Goal: Task Accomplishment & Management: Complete application form

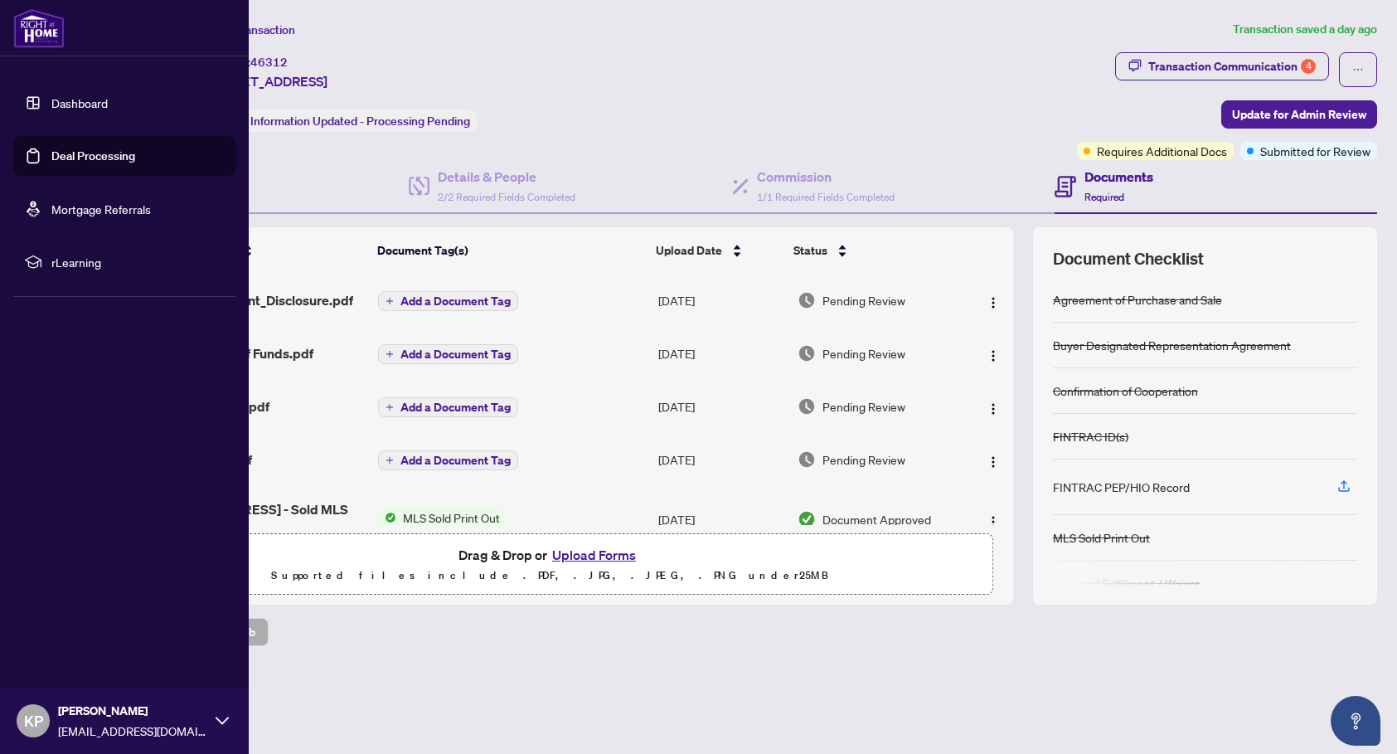
click at [79, 108] on link "Dashboard" at bounding box center [79, 102] width 56 height 15
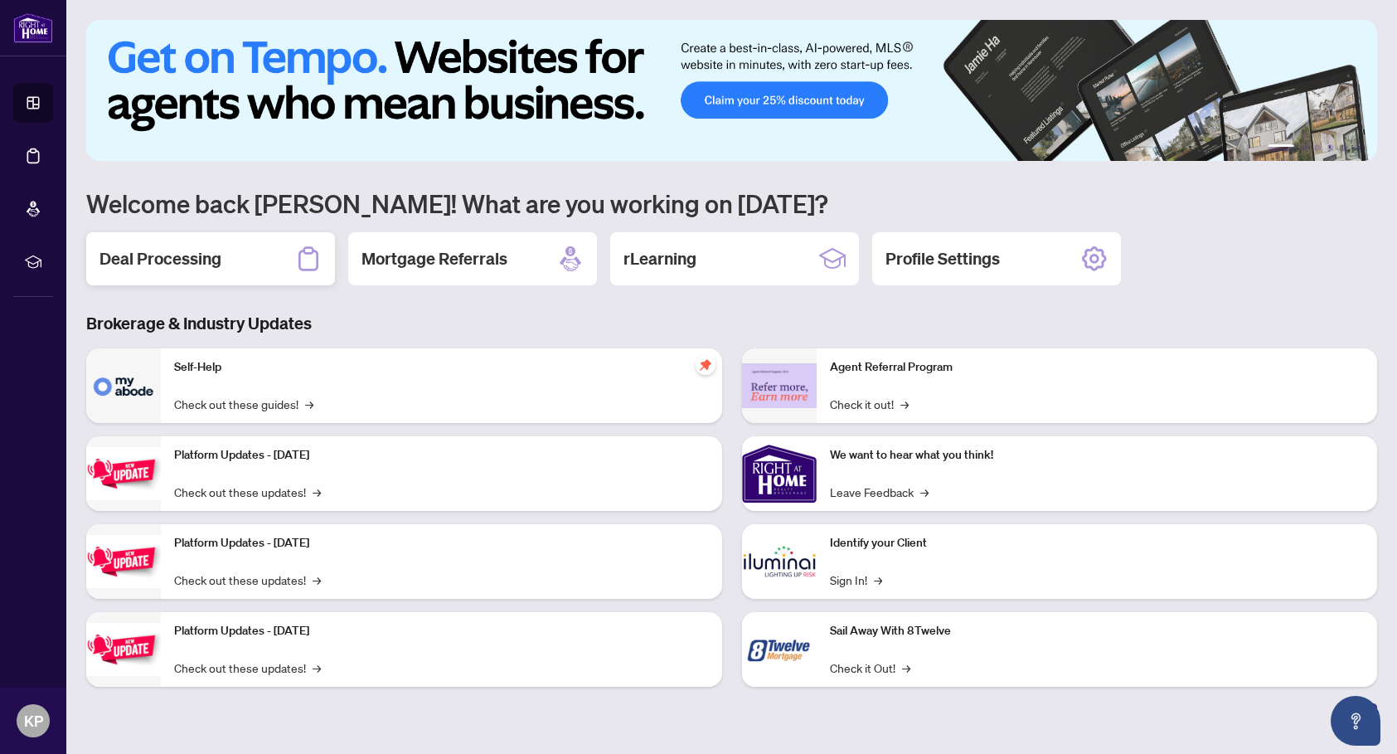
click at [213, 270] on h2 "Deal Processing" at bounding box center [161, 258] width 122 height 23
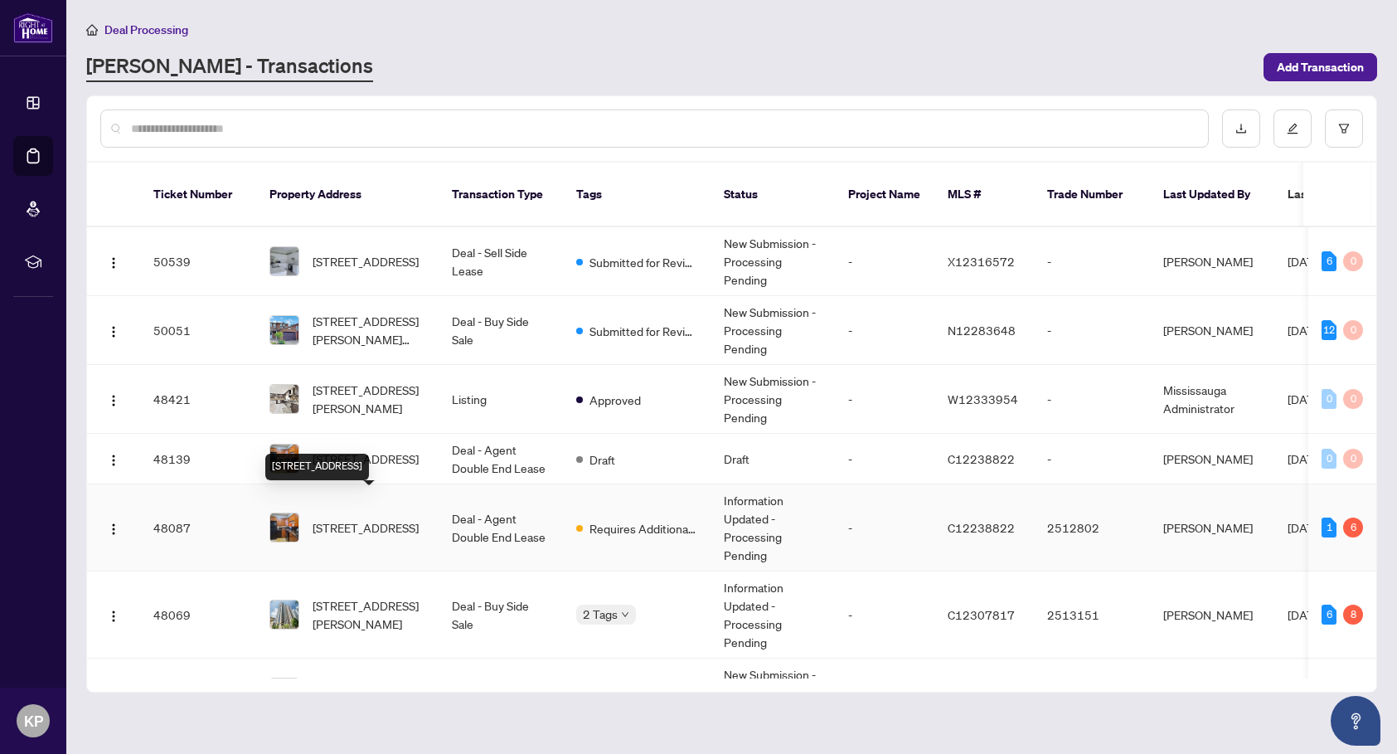
click at [383, 518] on span "[STREET_ADDRESS]" at bounding box center [366, 527] width 106 height 18
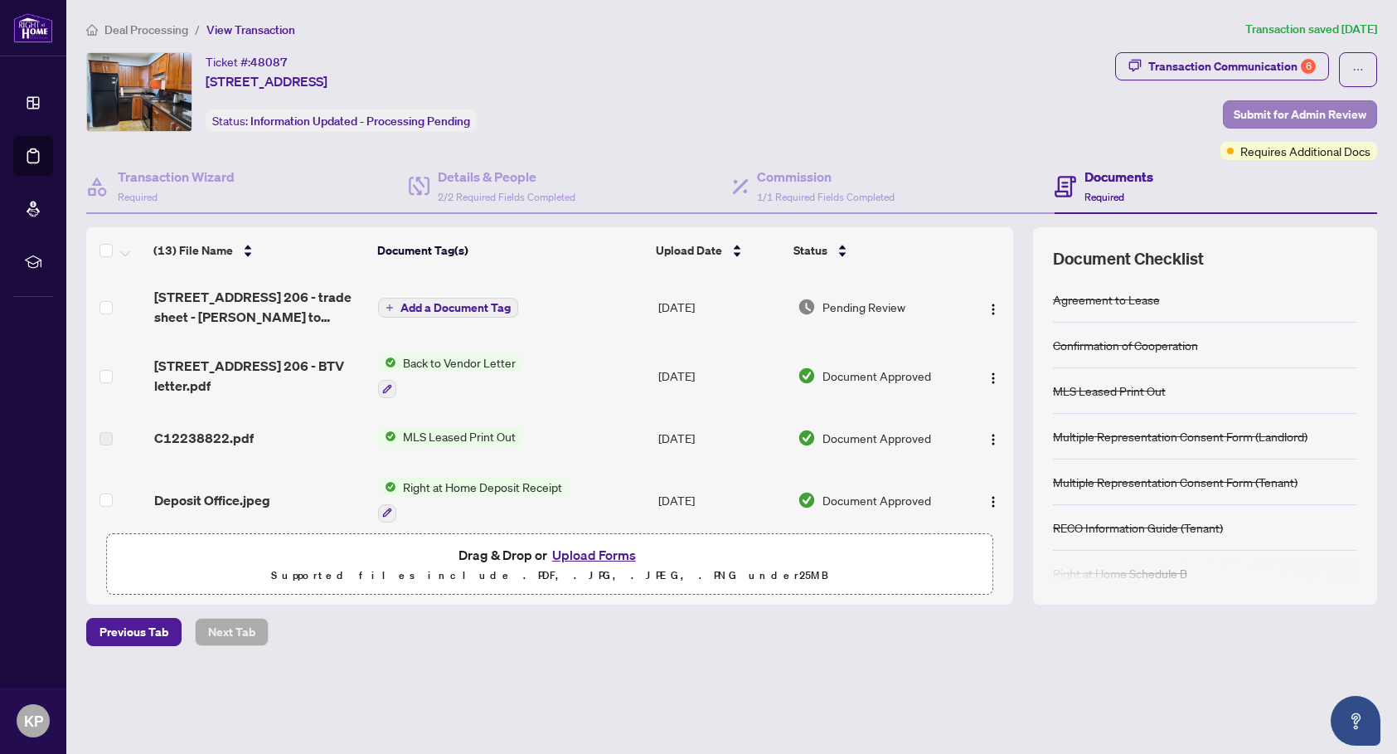
click at [1277, 112] on span "Submit for Admin Review" at bounding box center [1300, 114] width 133 height 27
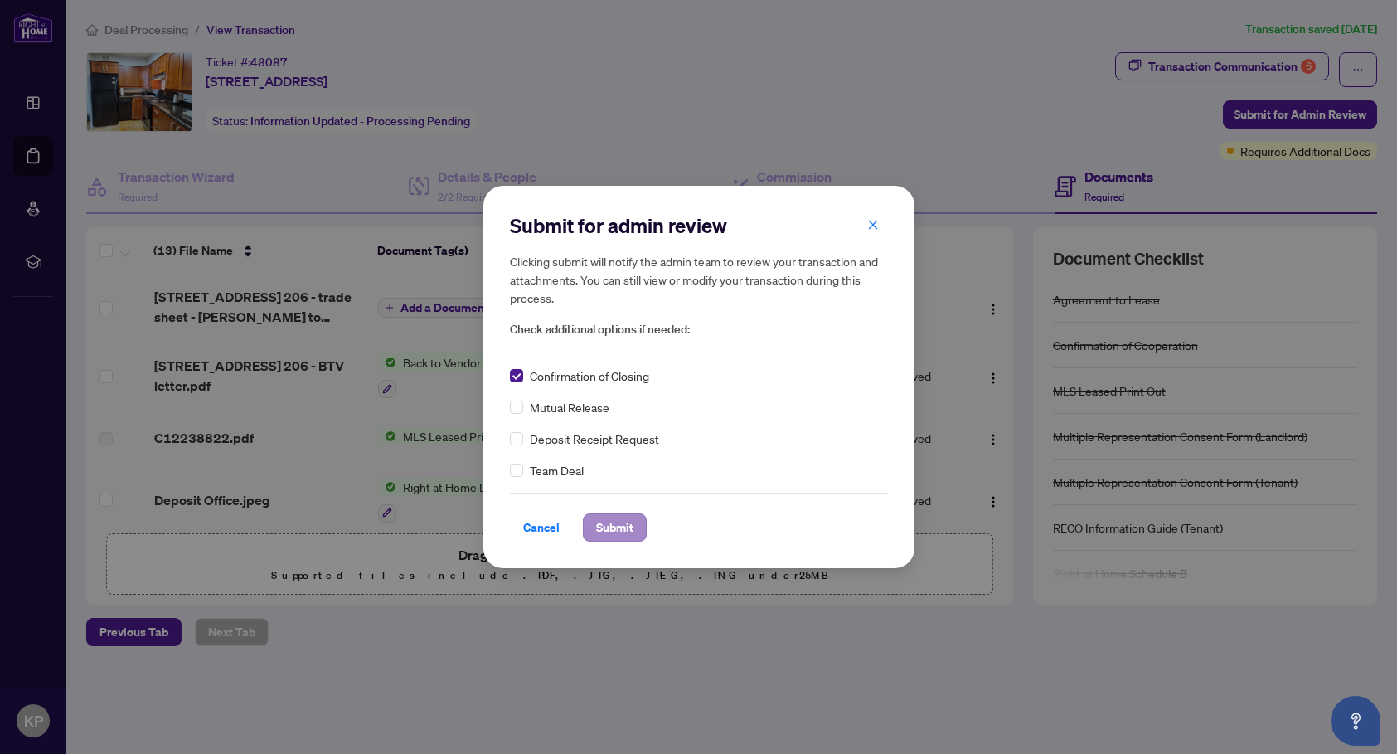
click at [605, 527] on span "Submit" at bounding box center [614, 527] width 37 height 27
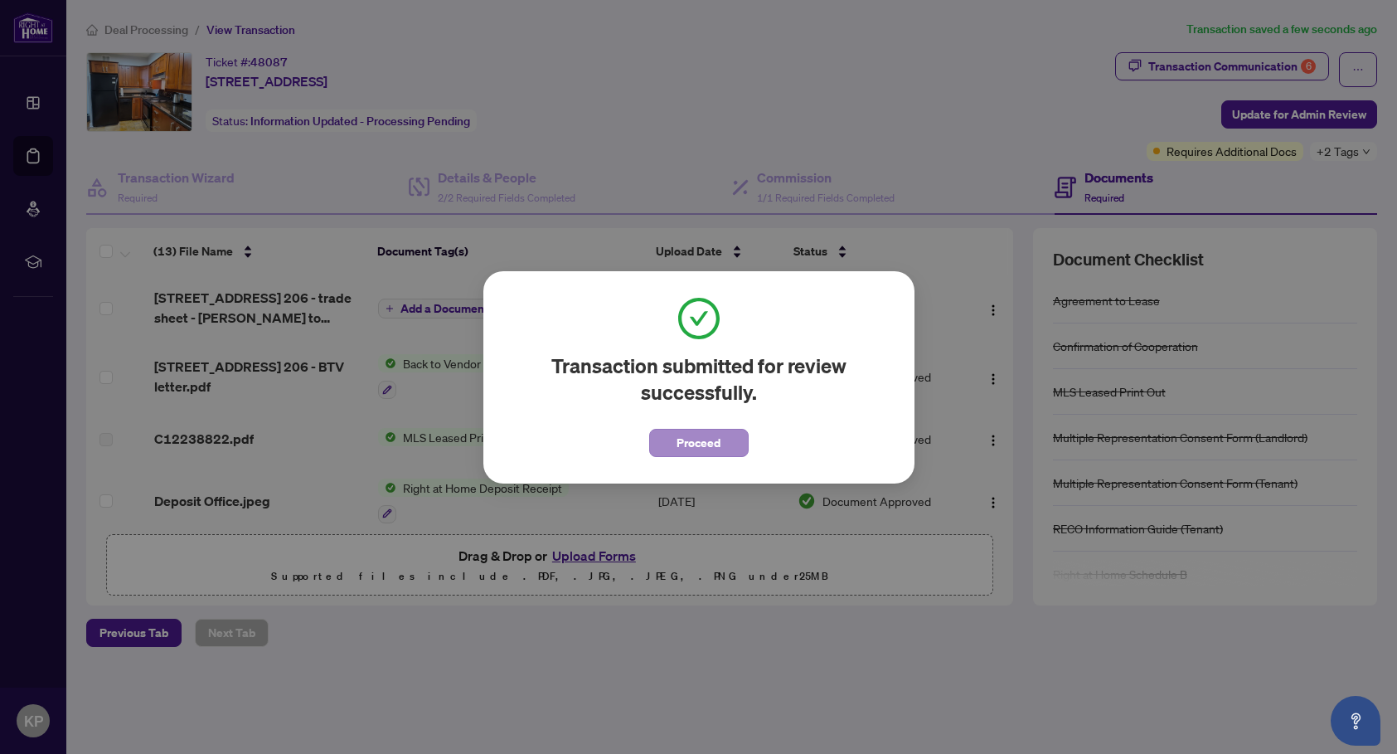
click at [695, 445] on span "Proceed" at bounding box center [699, 443] width 44 height 27
